Goal: Task Accomplishment & Management: Manage account settings

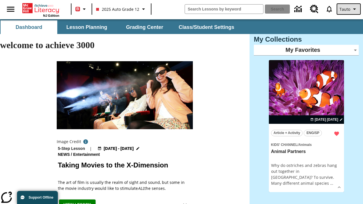
click at [349, 9] on span "Tauto" at bounding box center [345, 9] width 11 height 6
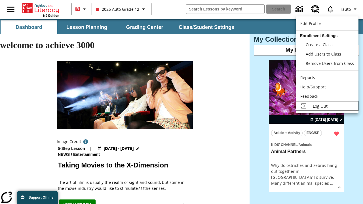
click at [327, 106] on span "Log Out" at bounding box center [320, 106] width 15 height 5
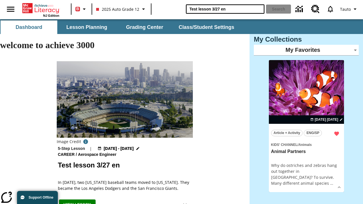
type input "Test lesson 3/27 en"
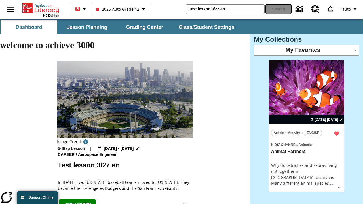
click at [279, 9] on button "Search" at bounding box center [278, 9] width 25 height 9
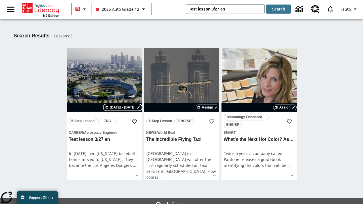
click at [123, 108] on span "[DATE] - [DATE]" at bounding box center [123, 107] width 26 height 5
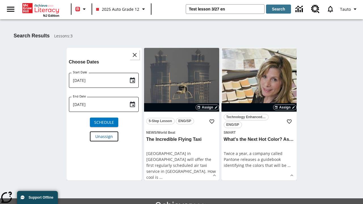
click at [104, 136] on span "Unassign" at bounding box center [104, 137] width 18 height 6
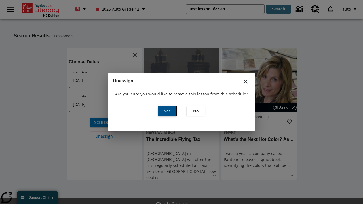
click at [167, 111] on span "Yes" at bounding box center [167, 111] width 7 height 6
